Goal: Information Seeking & Learning: Learn about a topic

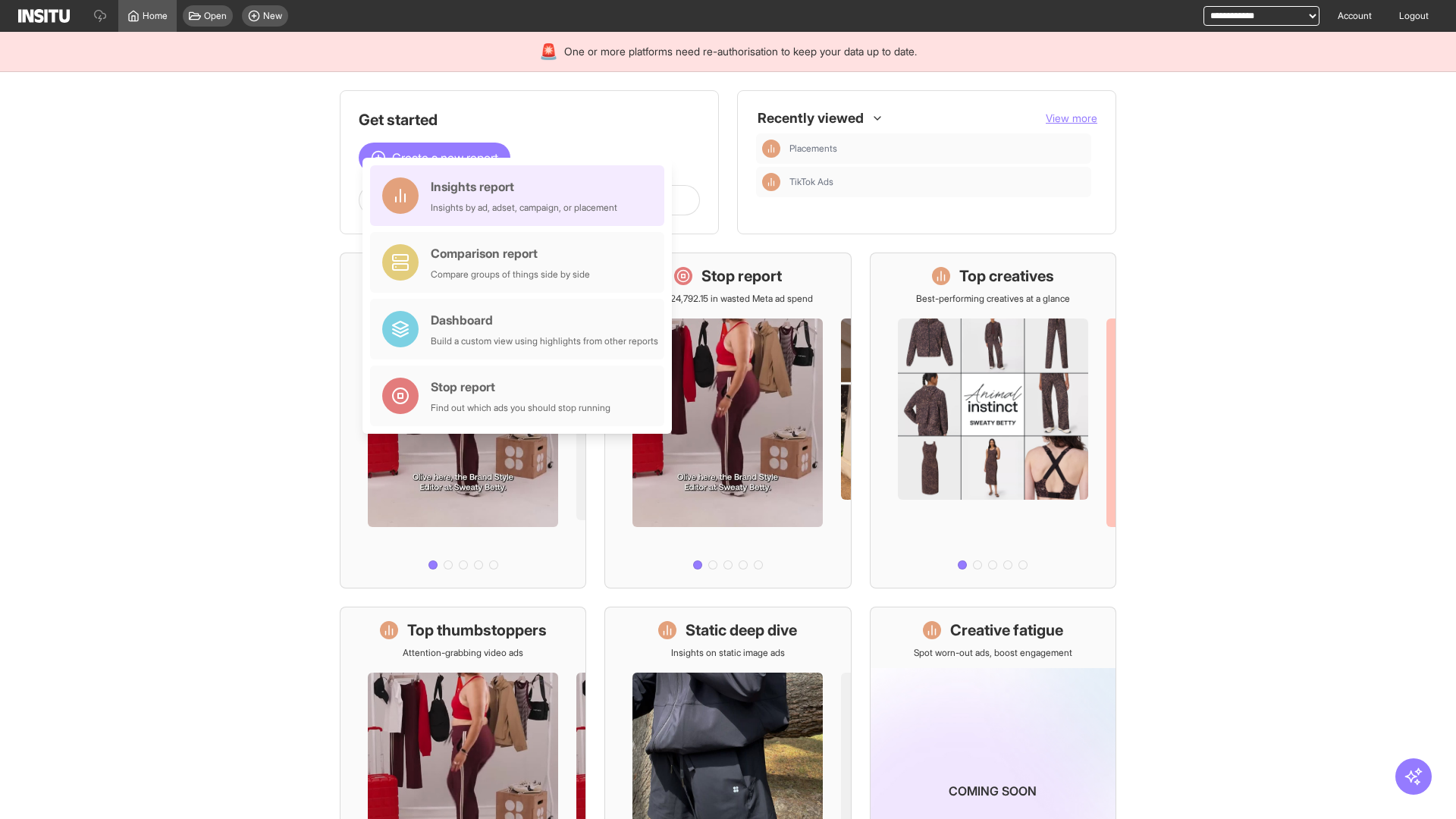
click at [521, 196] on div "Insights report Insights by ad, adset, campaign, or placement" at bounding box center [523, 195] width 186 height 36
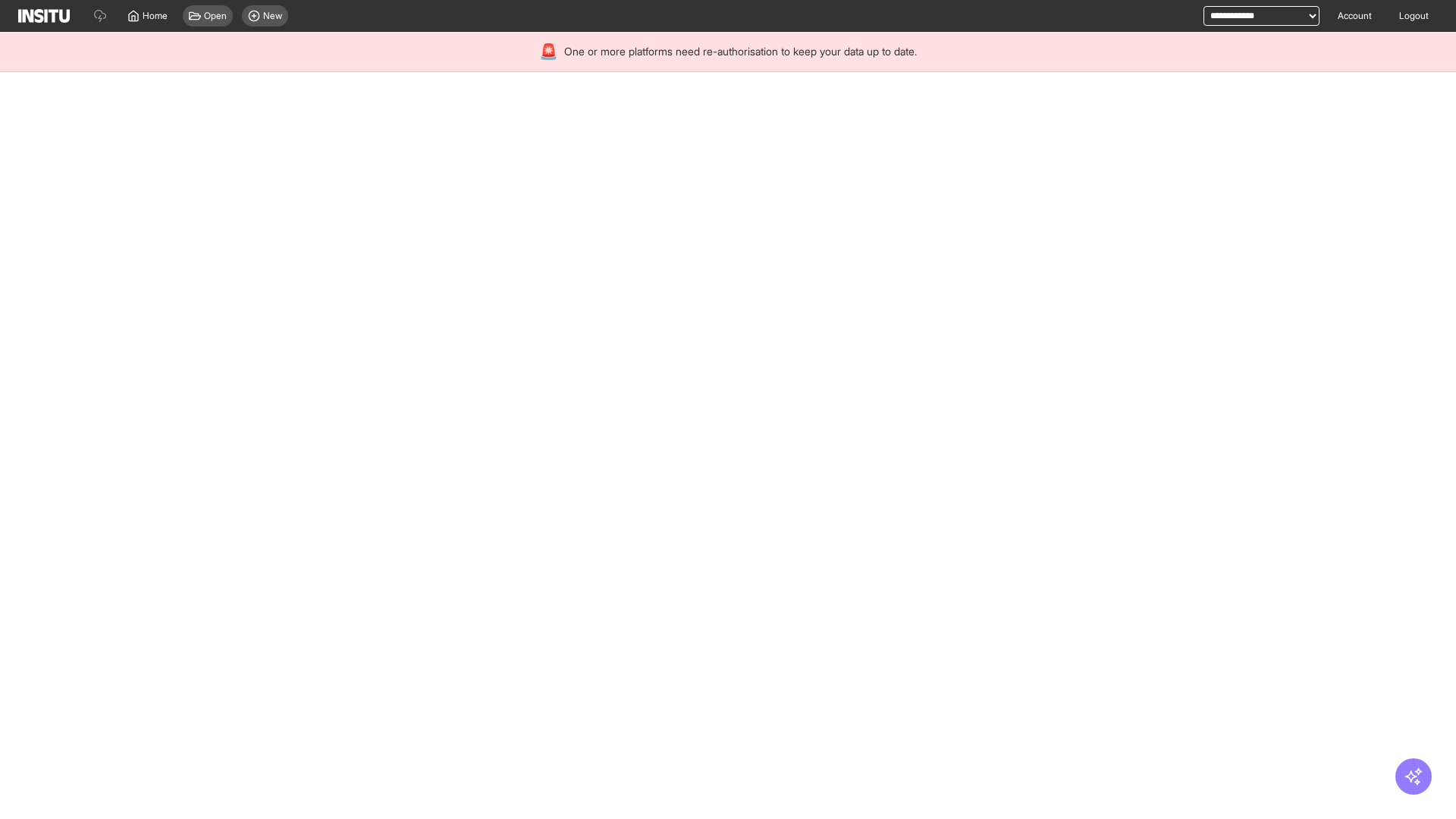
select select "**"
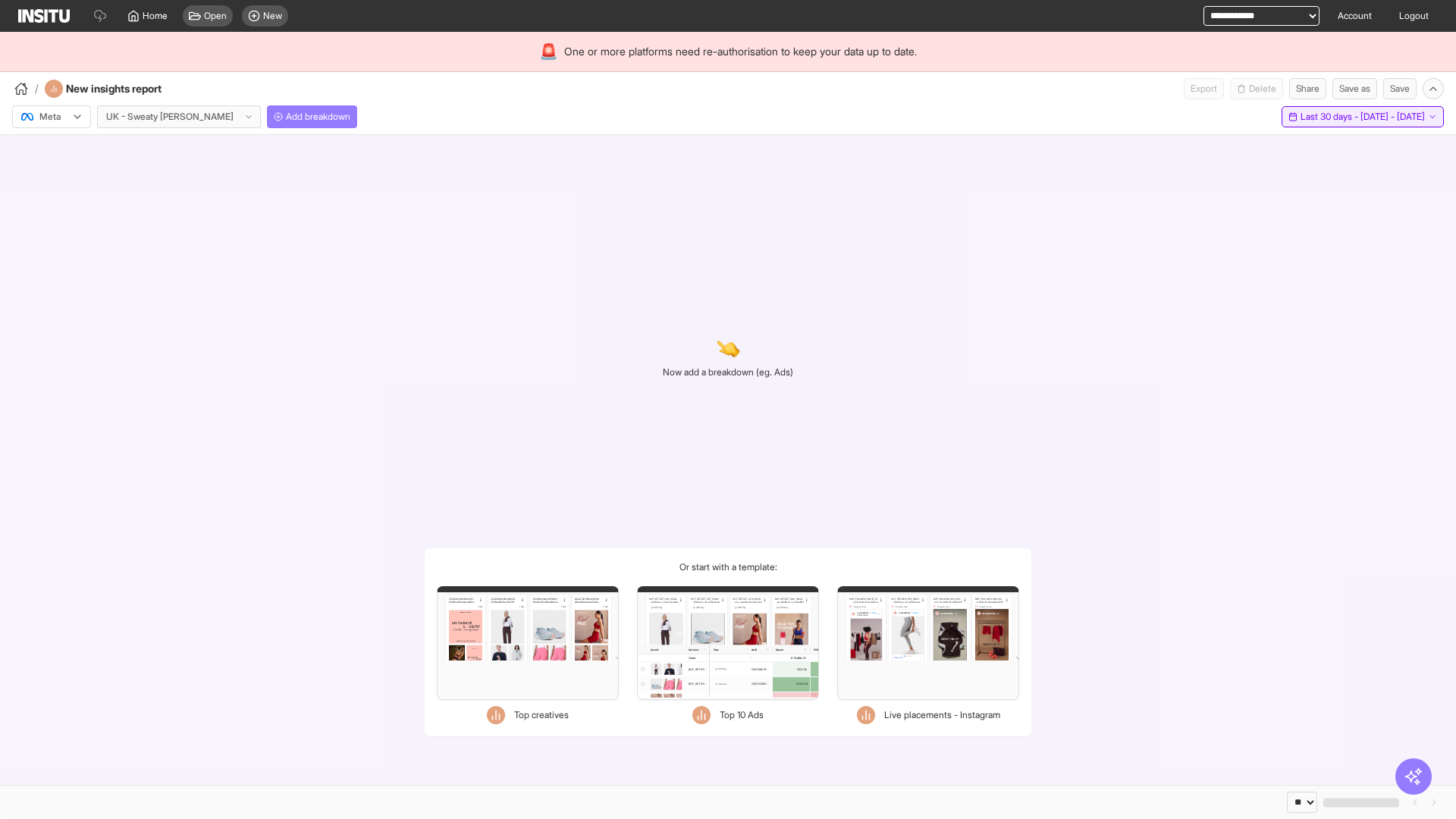
click at [1329, 117] on span "Last 30 days - [DATE] - [DATE]" at bounding box center [1362, 117] width 124 height 12
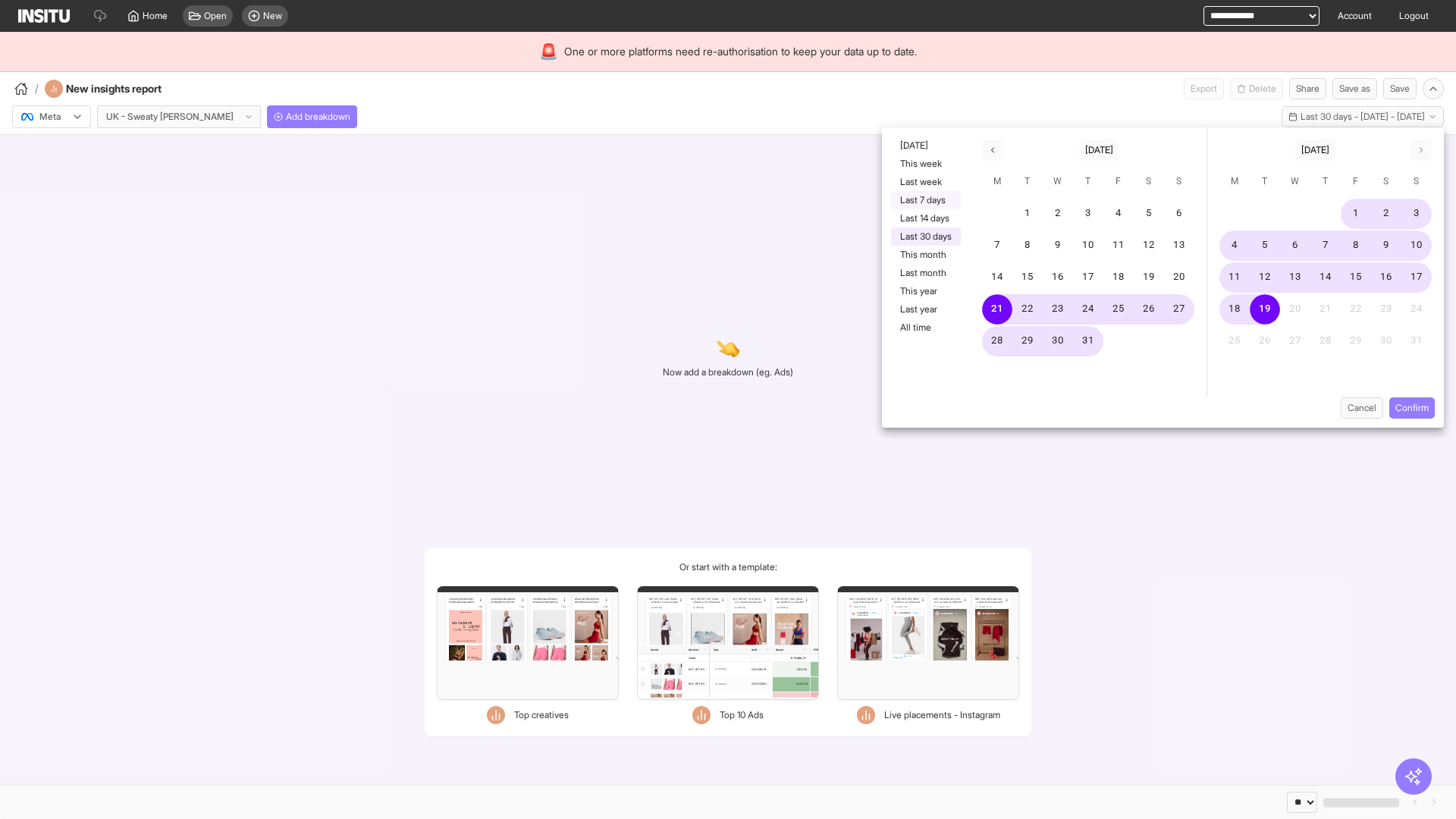
click at [924, 200] on button "Last 7 days" at bounding box center [925, 200] width 70 height 18
